Goal: Information Seeking & Learning: Learn about a topic

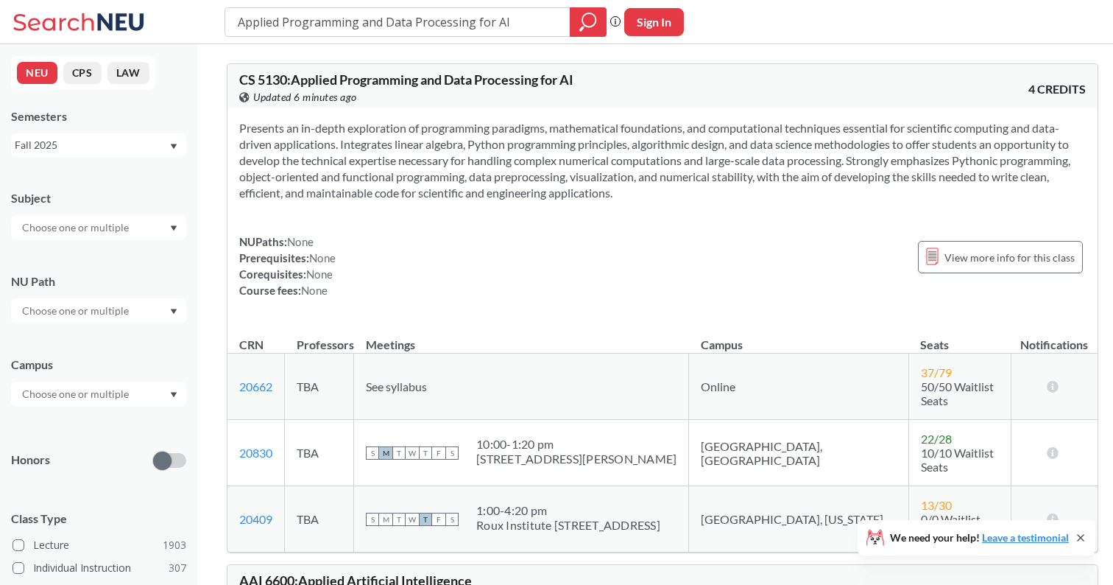
click at [427, 381] on span "See syllabus" at bounding box center [396, 386] width 61 height 14
click at [410, 381] on span "See syllabus" at bounding box center [396, 386] width 61 height 14
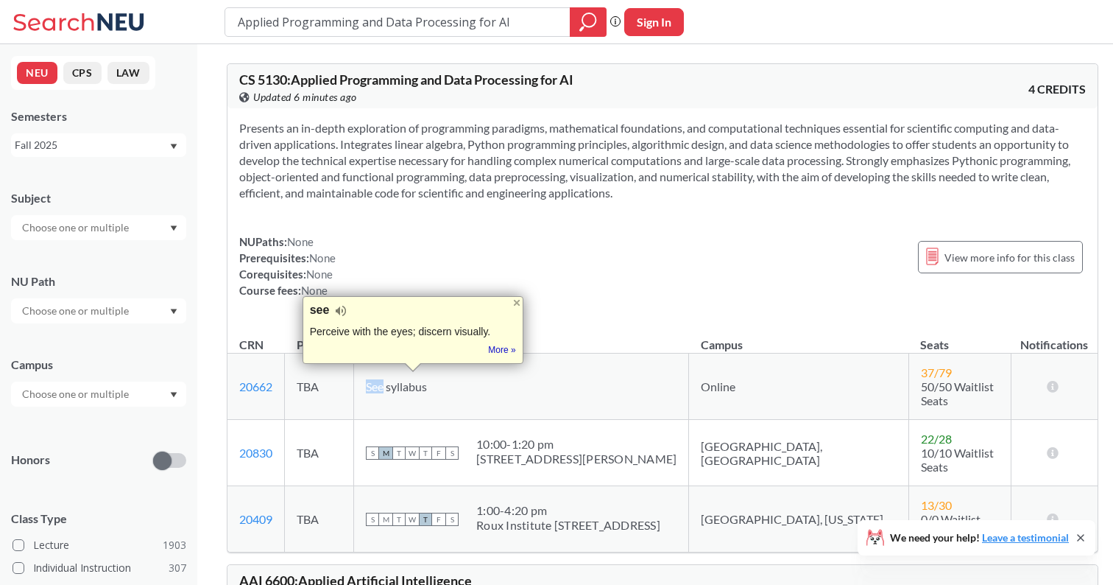
scroll to position [22, 0]
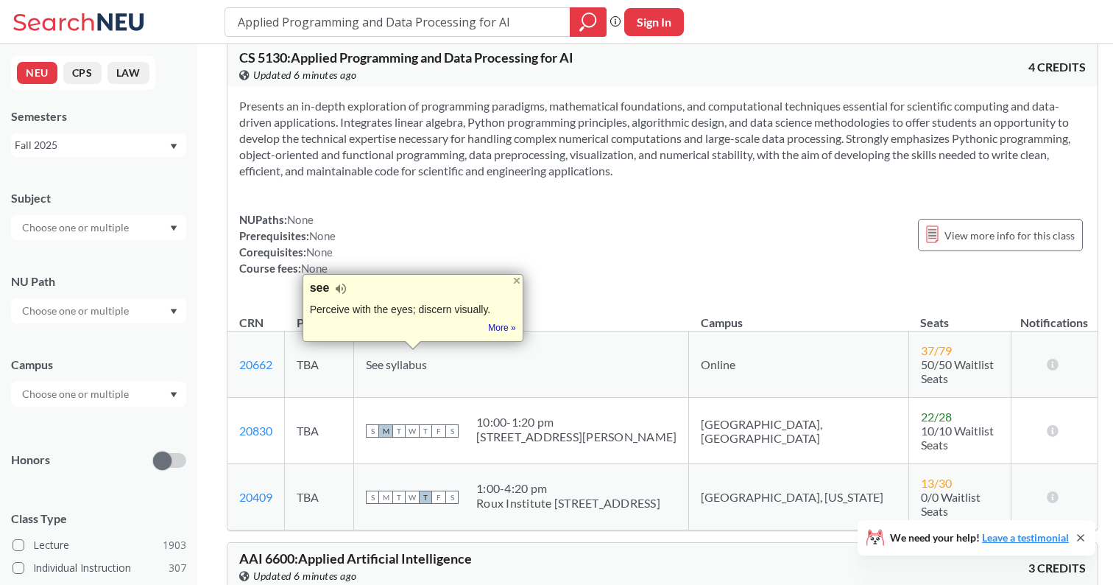
click at [588, 286] on div "Presents an in-depth exploration of programming paradigms, mathematical foundat…" at bounding box center [662, 192] width 870 height 213
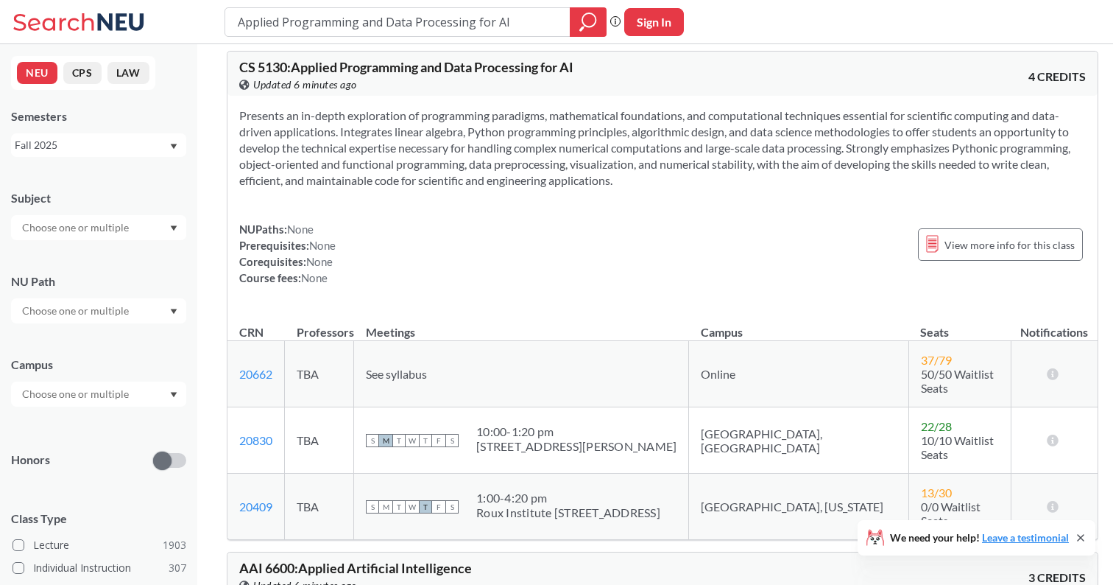
scroll to position [0, 0]
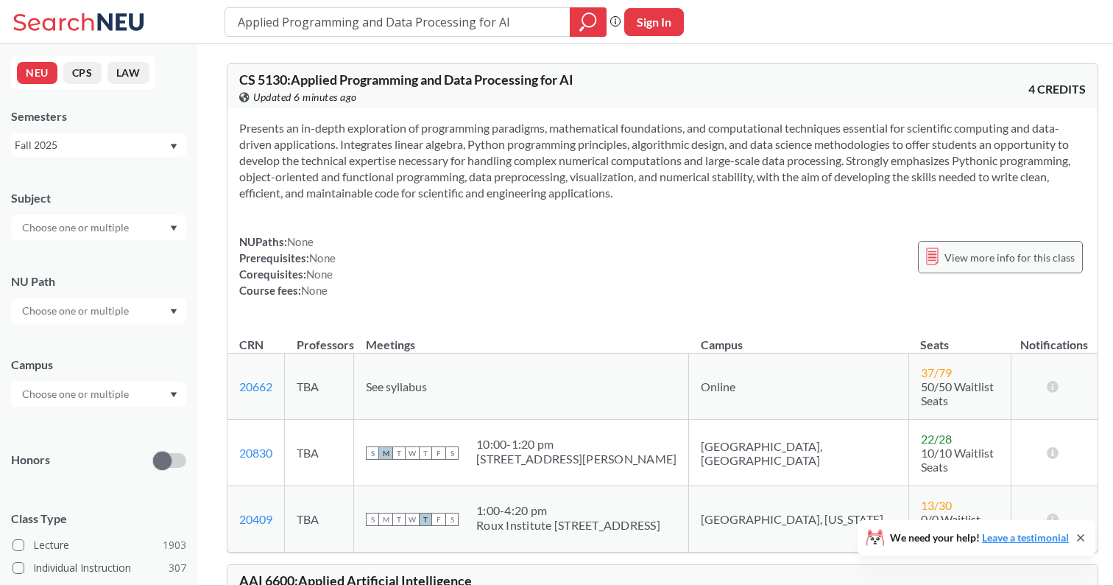
click at [946, 258] on span "View more info for this class" at bounding box center [1010, 257] width 130 height 18
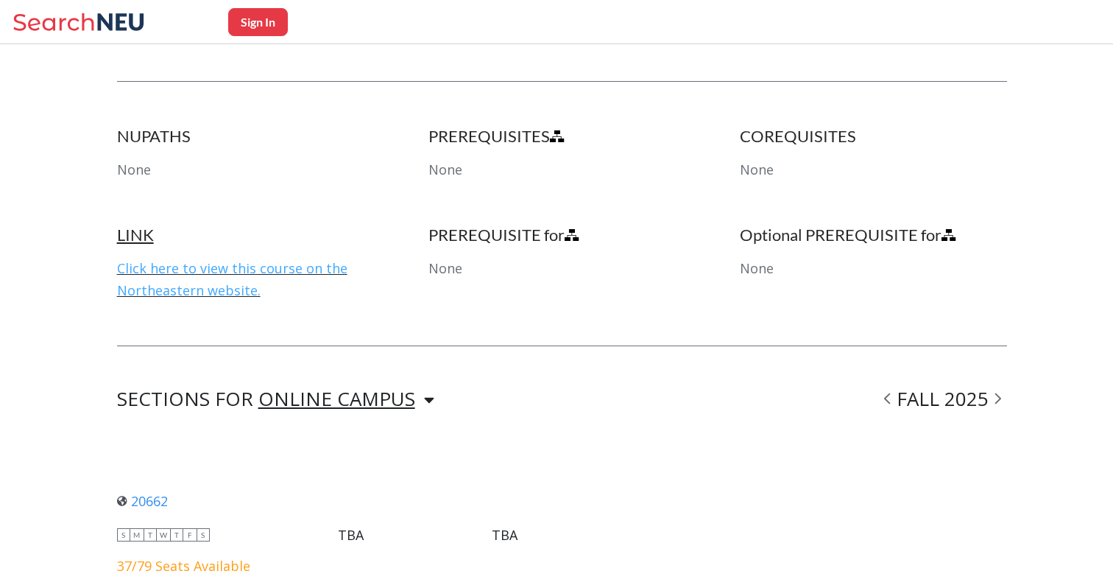
scroll to position [637, 0]
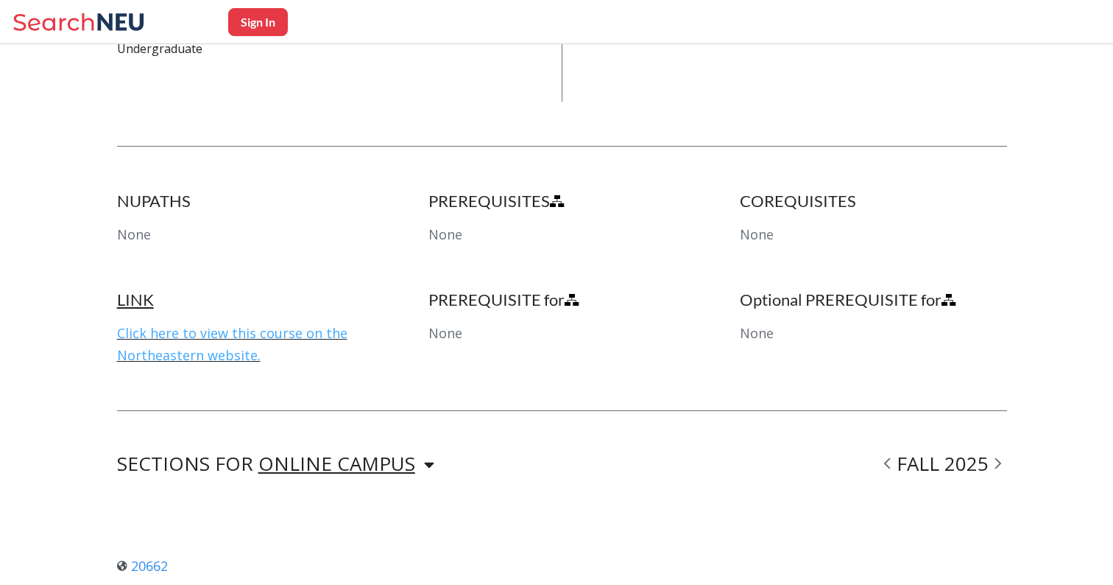
click at [228, 356] on link "Click here to view this course on the Northeastern website." at bounding box center [232, 344] width 230 height 40
